Goal: Find specific page/section

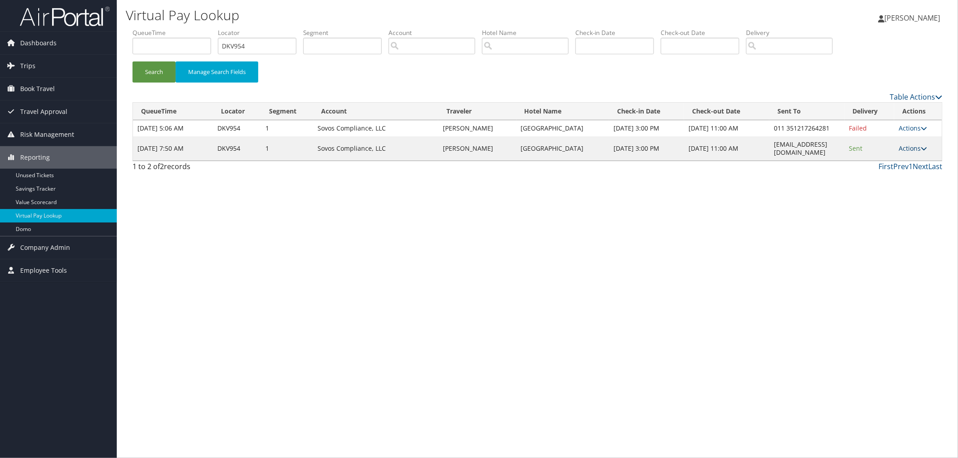
click at [927, 144] on link "Actions" at bounding box center [912, 148] width 28 height 9
click at [901, 171] on link "Logs" at bounding box center [898, 172] width 57 height 15
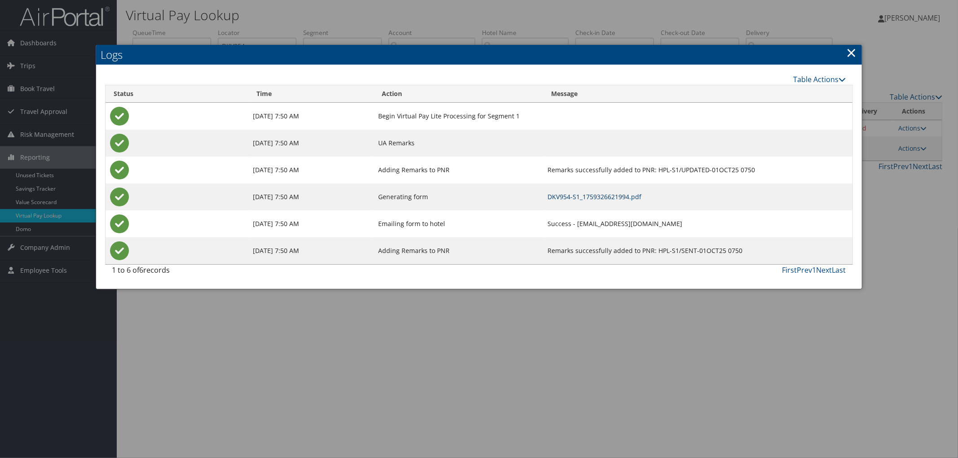
click at [575, 198] on link "DKV954-S1_1759326621994.pdf" at bounding box center [595, 197] width 94 height 9
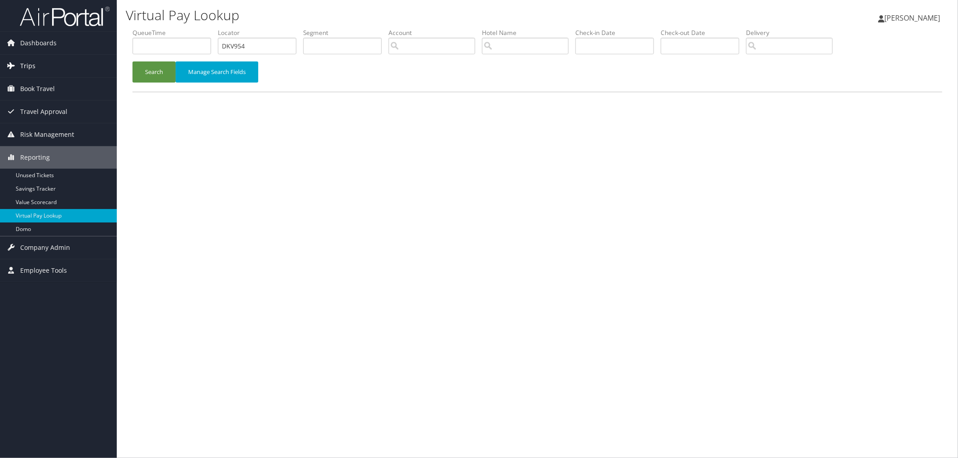
click at [73, 68] on link "Trips" at bounding box center [58, 66] width 117 height 22
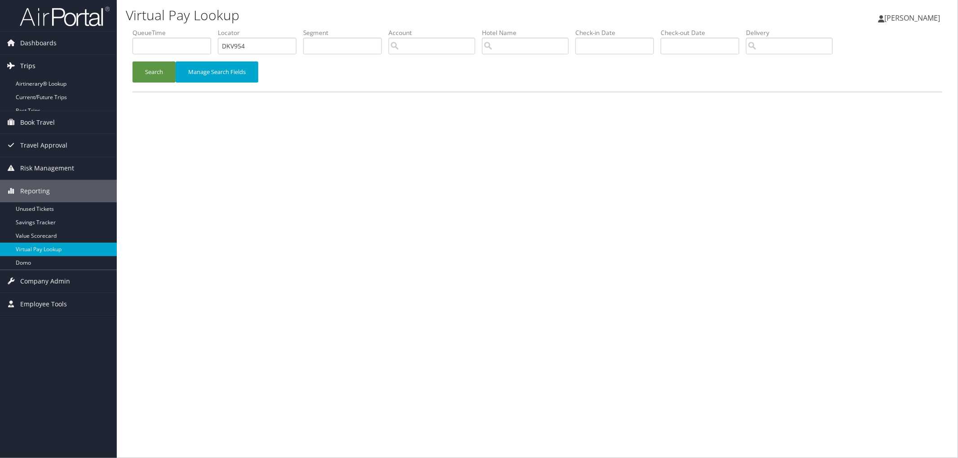
click at [70, 75] on link "Trips" at bounding box center [58, 66] width 117 height 22
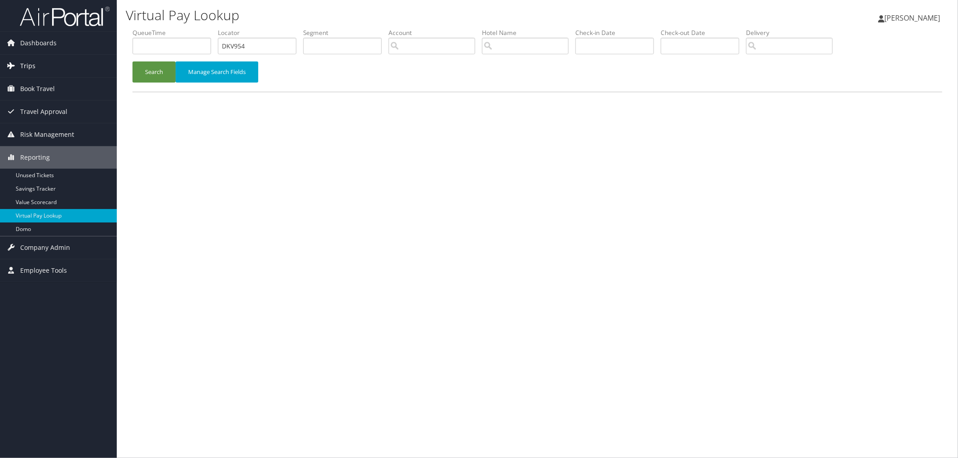
click at [75, 68] on link "Trips" at bounding box center [58, 66] width 117 height 22
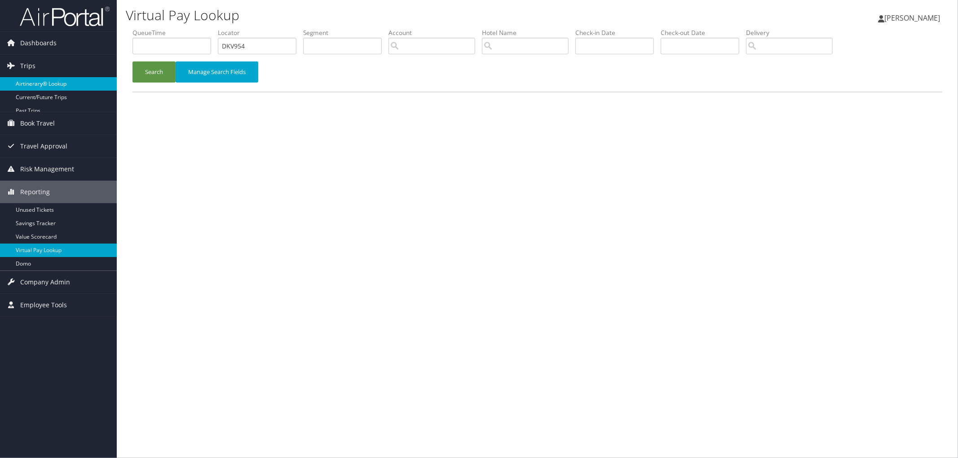
click at [75, 83] on link "Airtinerary® Lookup" at bounding box center [58, 83] width 117 height 13
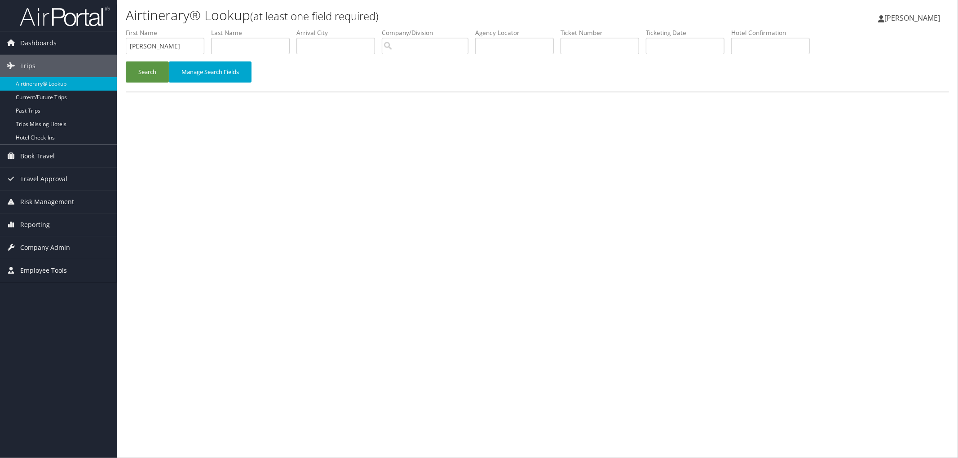
type input "[PERSON_NAME]"
type input "Ugbong"
click at [147, 75] on button "Search" at bounding box center [147, 72] width 43 height 21
